Goal: Task Accomplishment & Management: Manage account settings

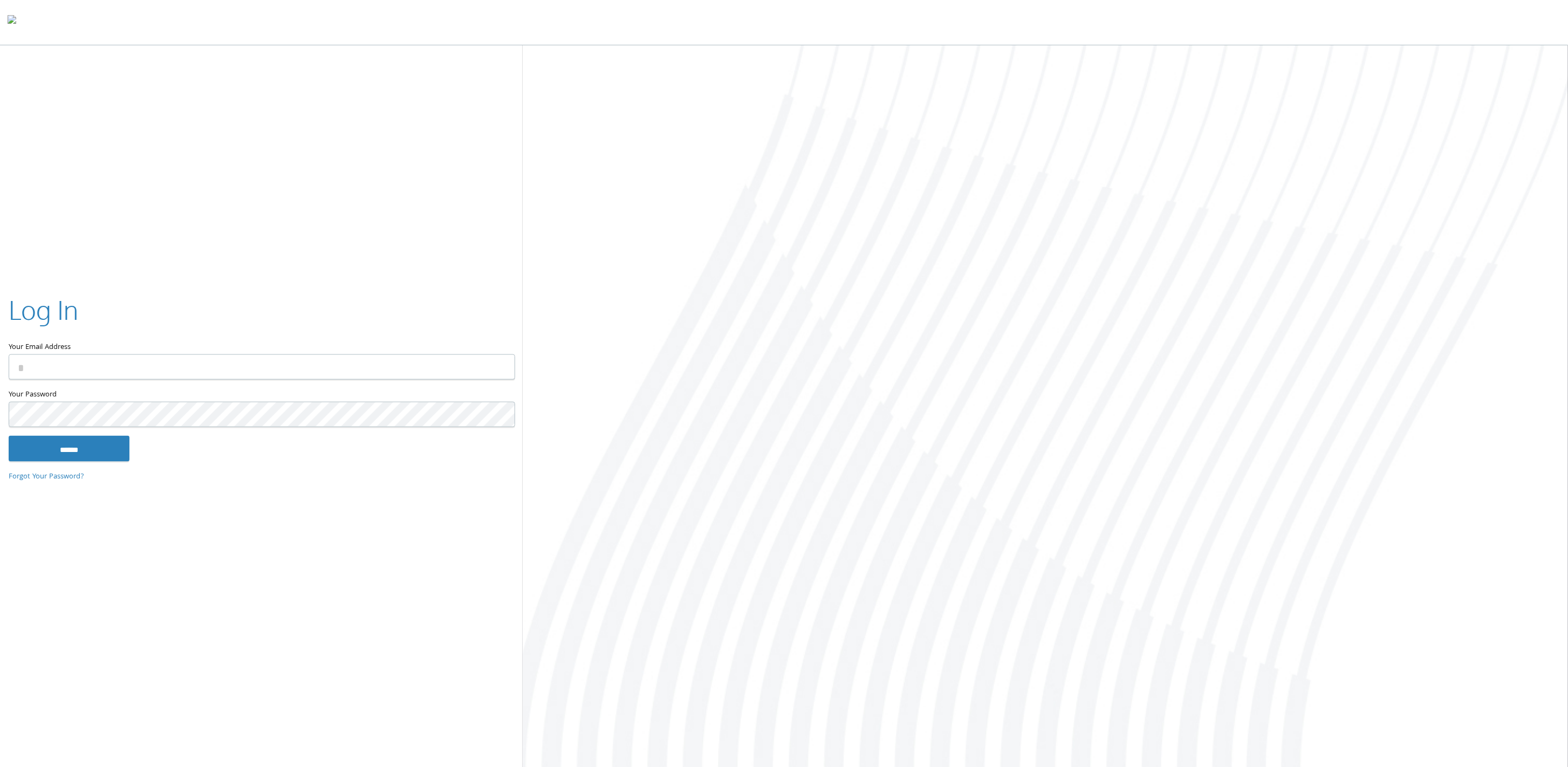
click at [386, 365] on input "Your Email Address" at bounding box center [262, 367] width 506 height 26
type input "**********"
click at [9, 435] on input "******" at bounding box center [69, 447] width 121 height 26
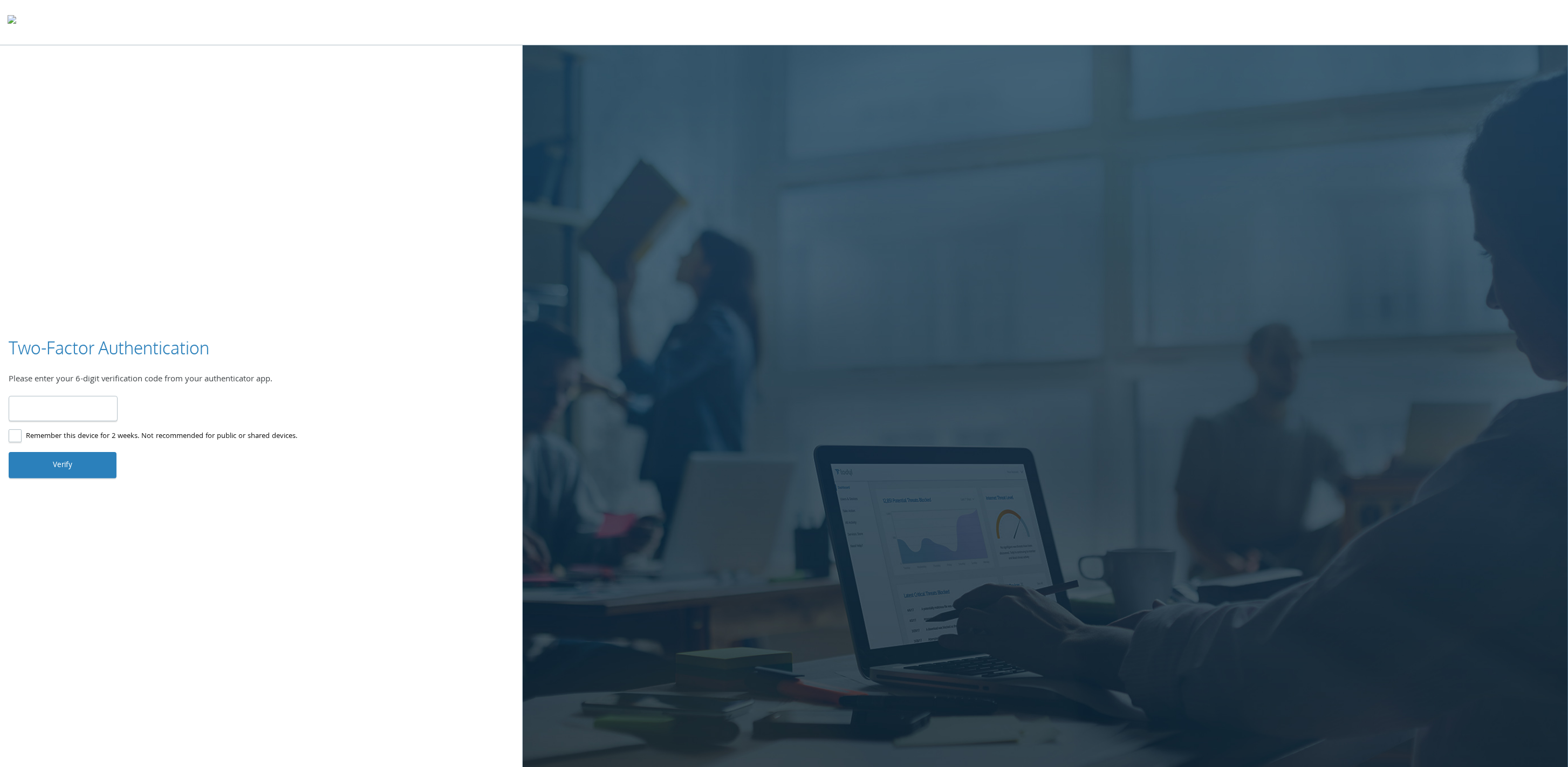
type input "******"
